Goal: Book appointment/travel/reservation

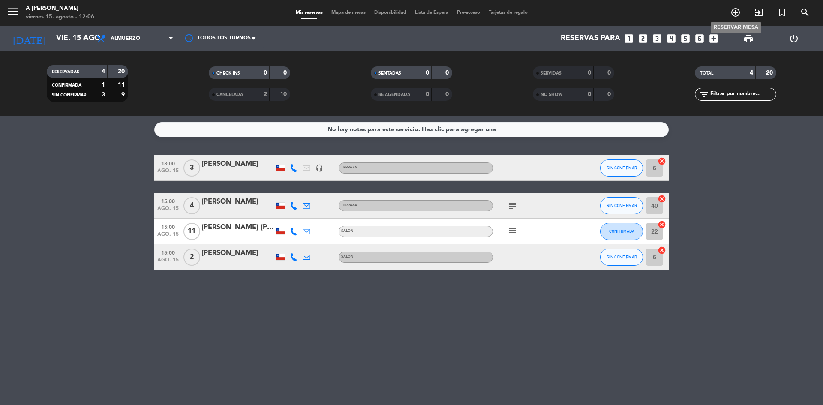
click at [731, 12] on icon "add_circle_outline" at bounding box center [736, 12] width 10 height 10
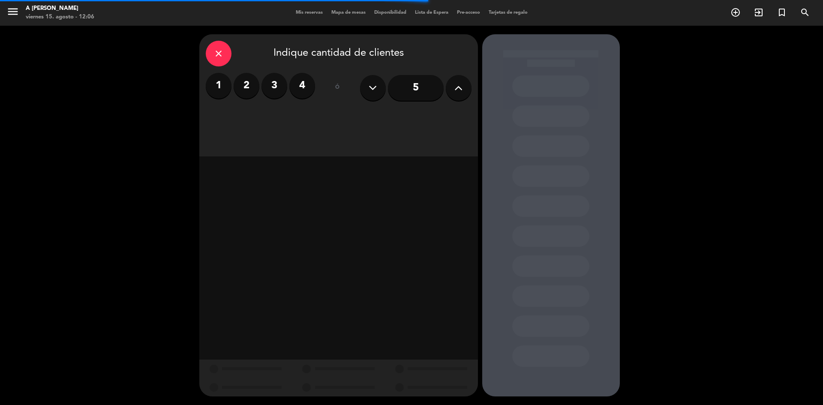
click at [253, 88] on label "2" at bounding box center [247, 86] width 26 height 26
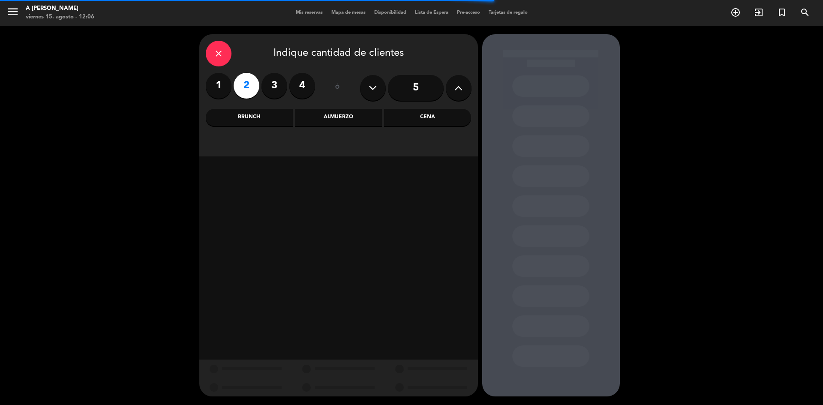
click at [350, 122] on div "Almuerzo" at bounding box center [338, 117] width 87 height 17
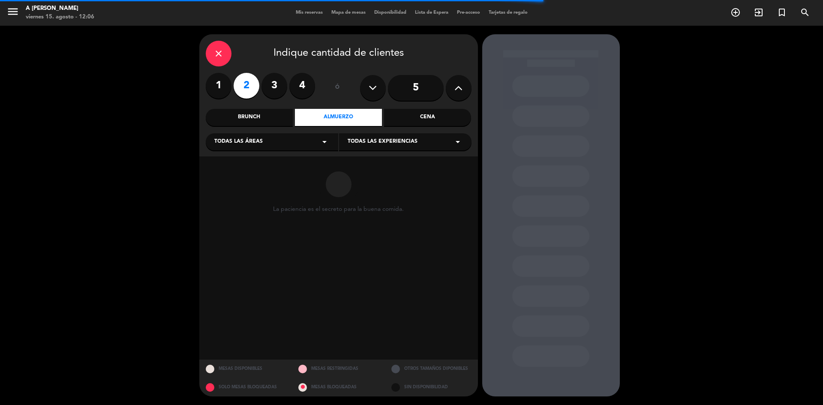
click at [259, 142] on span "Todas las áreas" at bounding box center [238, 142] width 48 height 9
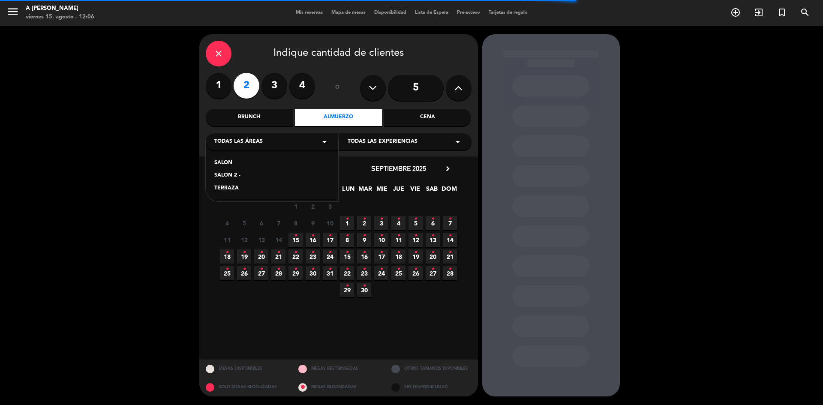
click at [225, 162] on div "SALON" at bounding box center [271, 163] width 115 height 9
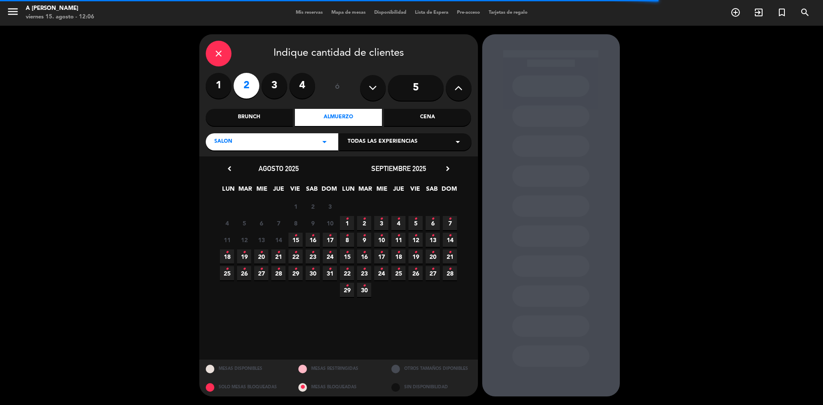
click at [373, 141] on span "Todas las experiencias" at bounding box center [383, 142] width 70 height 9
click at [358, 163] on div "SALON" at bounding box center [405, 163] width 115 height 9
click at [299, 237] on span "15 •" at bounding box center [296, 240] width 14 height 14
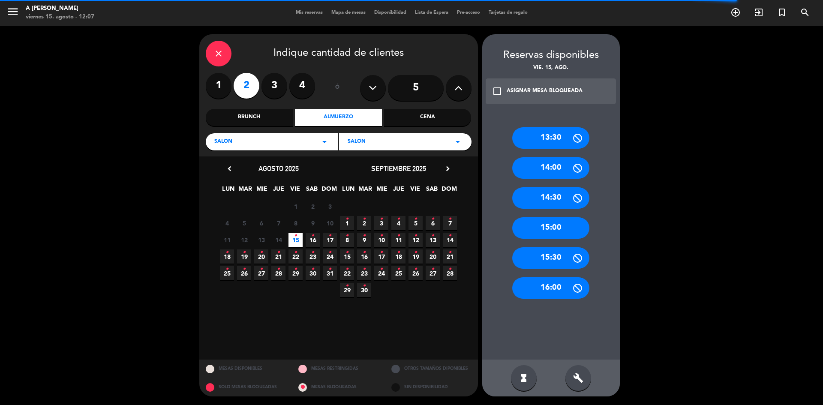
click at [543, 137] on div "13:30" at bounding box center [550, 137] width 77 height 21
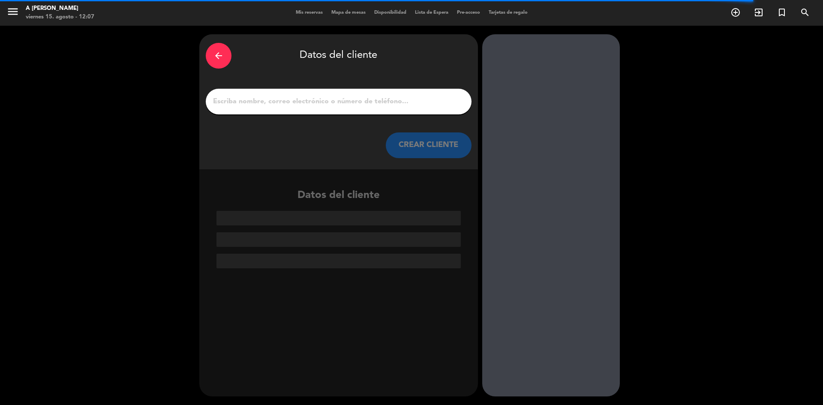
click at [400, 97] on input "1" at bounding box center [338, 102] width 253 height 12
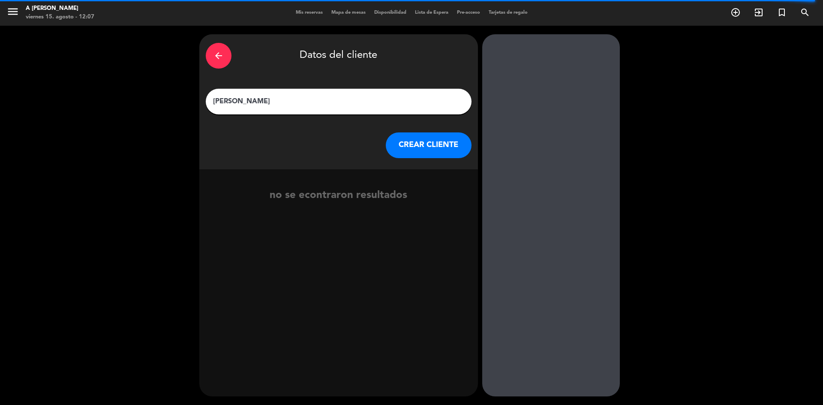
type input "[PERSON_NAME]"
click at [446, 142] on button "CREAR CLIENTE" at bounding box center [429, 145] width 86 height 26
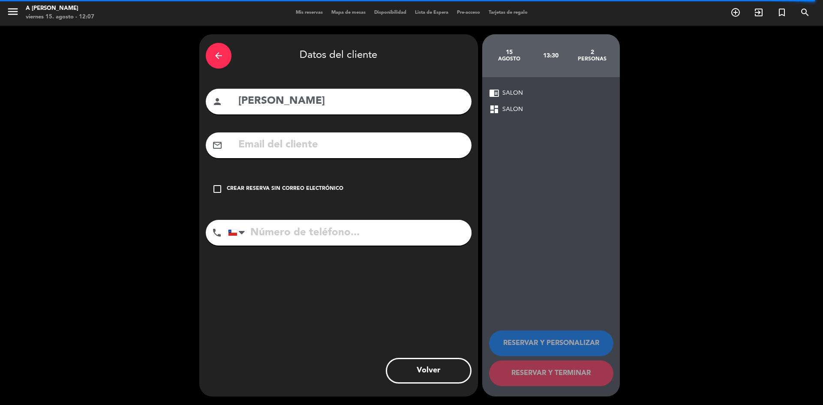
click at [279, 228] on input "tel" at bounding box center [350, 233] width 244 height 26
type input "999994844"
click at [216, 191] on icon "check_box_outline_blank" at bounding box center [217, 189] width 10 height 10
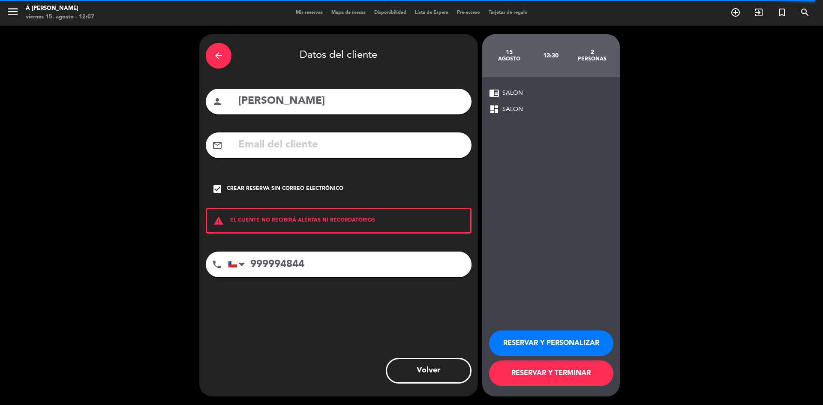
click at [567, 342] on button "RESERVAR Y PERSONALIZAR" at bounding box center [551, 344] width 124 height 26
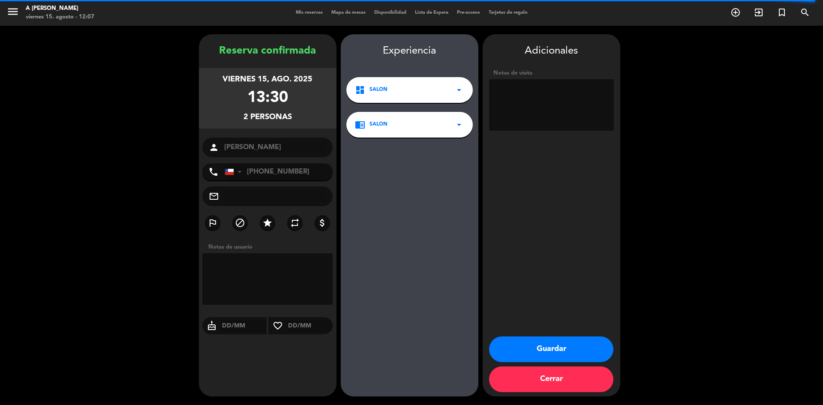
click at [558, 348] on button "Guardar" at bounding box center [551, 350] width 124 height 26
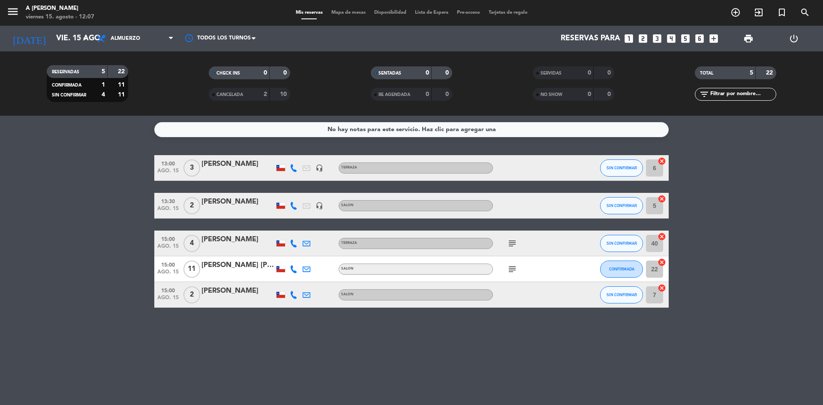
click at [230, 206] on div "[PERSON_NAME]" at bounding box center [237, 201] width 73 height 11
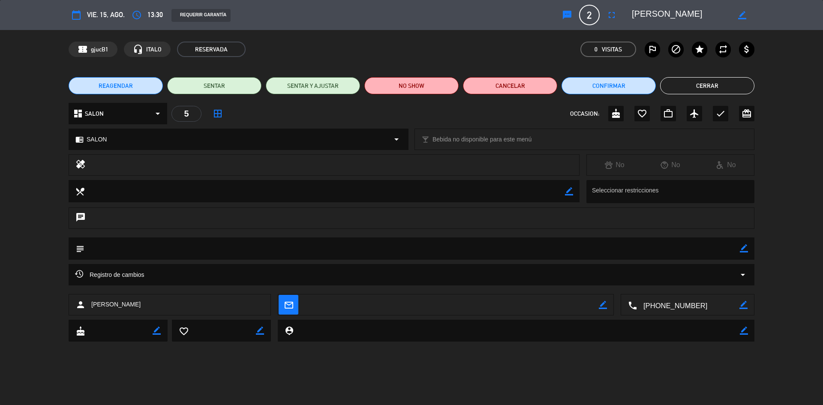
click at [214, 111] on icon "border_all" at bounding box center [218, 113] width 10 height 10
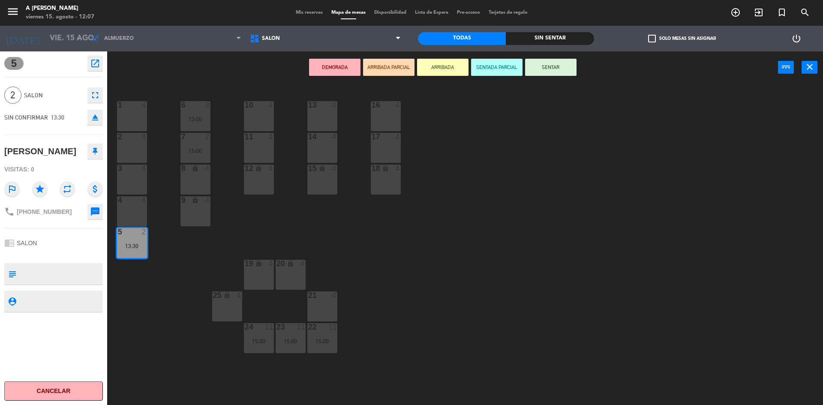
click at [134, 181] on div "3 4" at bounding box center [132, 180] width 30 height 30
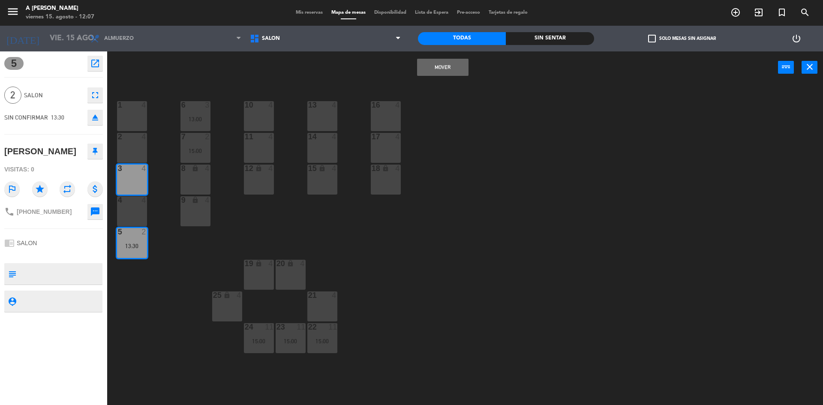
click at [441, 63] on button "Mover" at bounding box center [442, 67] width 51 height 17
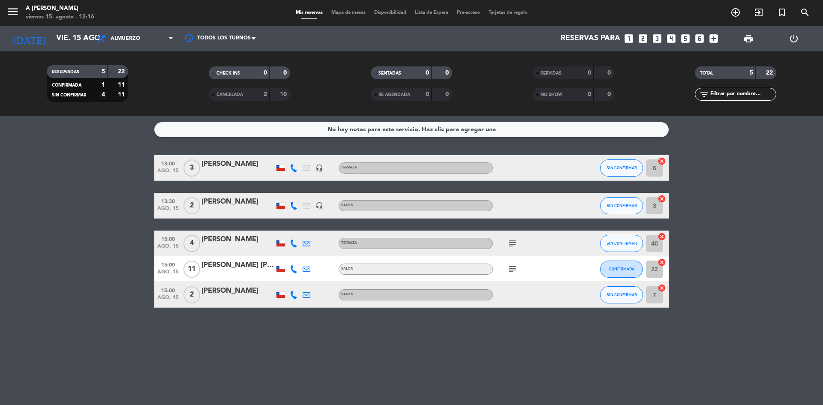
click at [823, 96] on div "RESERVADAS 5 22 CONFIRMADA 1 11 SIN CONFIRMAR 4 11 CHECK INS 0 0 CANCELADA 2 10…" at bounding box center [411, 83] width 823 height 47
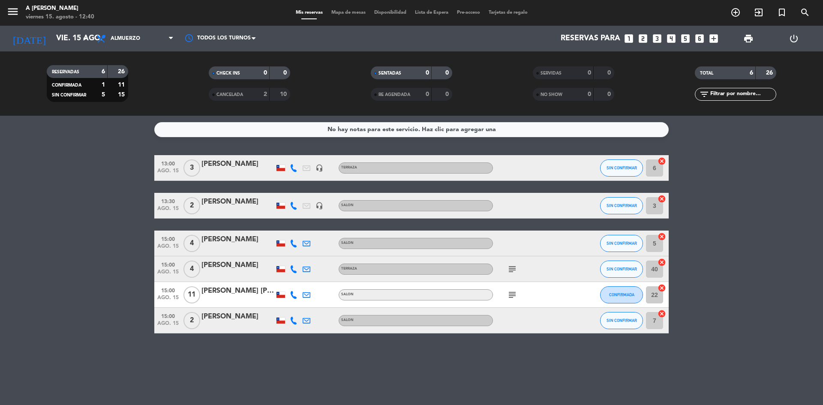
click at [214, 165] on div "[PERSON_NAME]" at bounding box center [237, 164] width 73 height 11
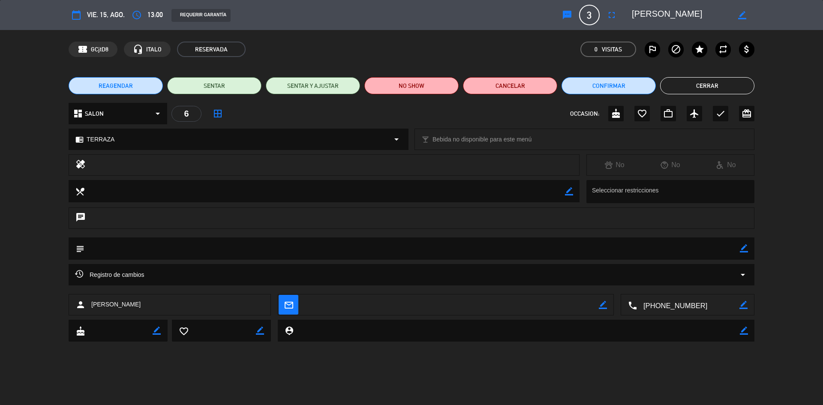
click at [159, 115] on icon "arrow_drop_down" at bounding box center [158, 113] width 10 height 10
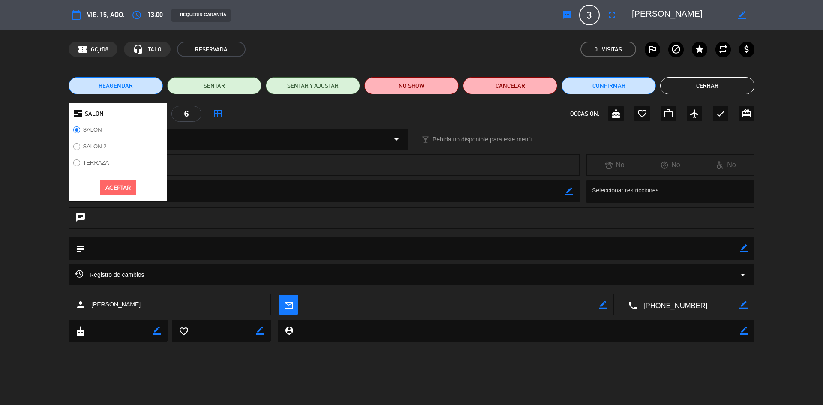
click at [213, 111] on icon "border_all" at bounding box center [218, 113] width 10 height 10
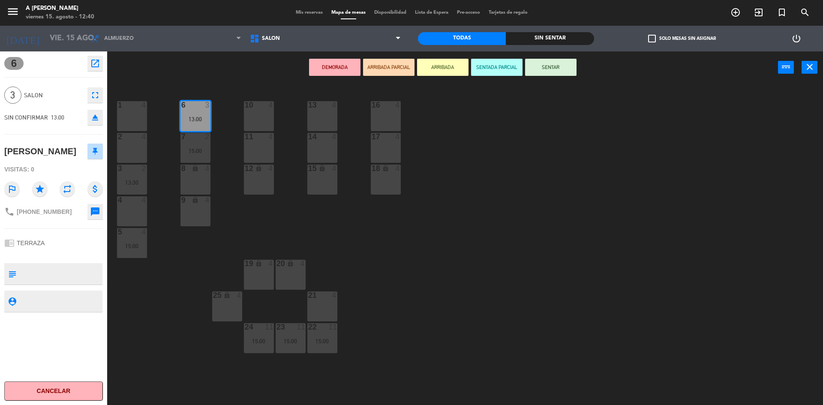
click at [138, 114] on div "1 4" at bounding box center [132, 116] width 30 height 30
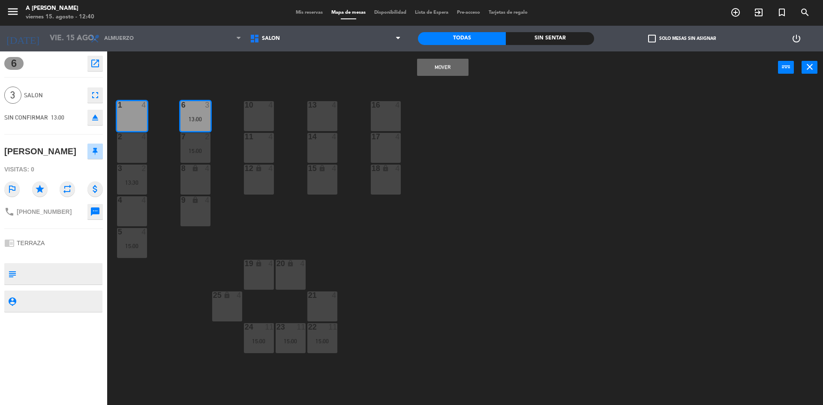
click at [457, 69] on button "Mover" at bounding box center [442, 67] width 51 height 17
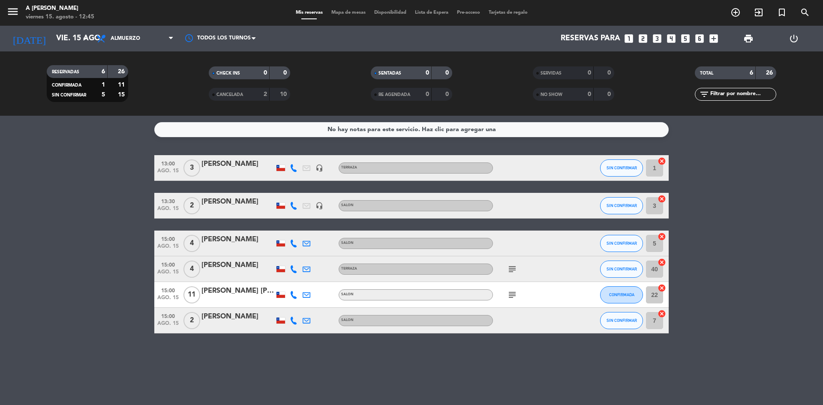
click at [511, 38] on div "Reservas para looks_one looks_two looks_3 looks_4 looks_5 looks_6 add_box" at bounding box center [495, 39] width 456 height 26
click at [509, 270] on icon "subject" at bounding box center [512, 269] width 10 height 10
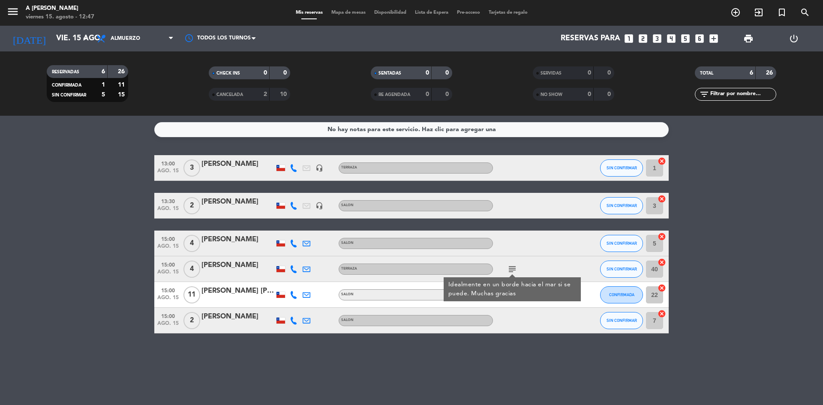
click at [509, 270] on icon "subject" at bounding box center [512, 269] width 10 height 10
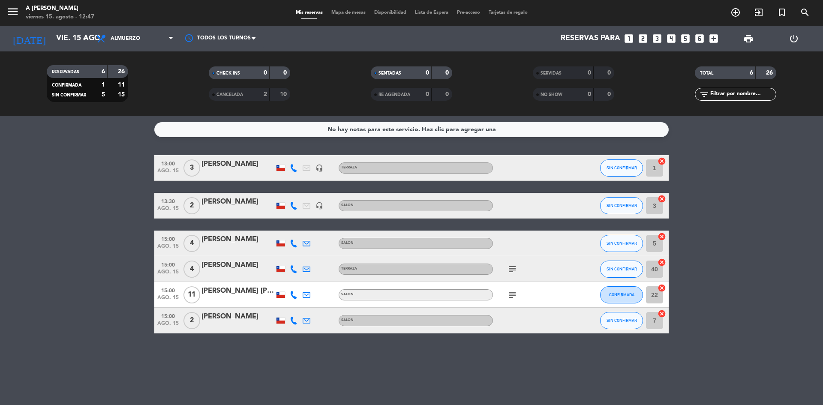
drag, startPoint x: 511, startPoint y: 303, endPoint x: 510, endPoint y: 297, distance: 6.0
click at [511, 302] on div "subject" at bounding box center [531, 294] width 77 height 25
click at [510, 297] on icon "subject" at bounding box center [512, 295] width 10 height 10
